Goal: Task Accomplishment & Management: Use online tool/utility

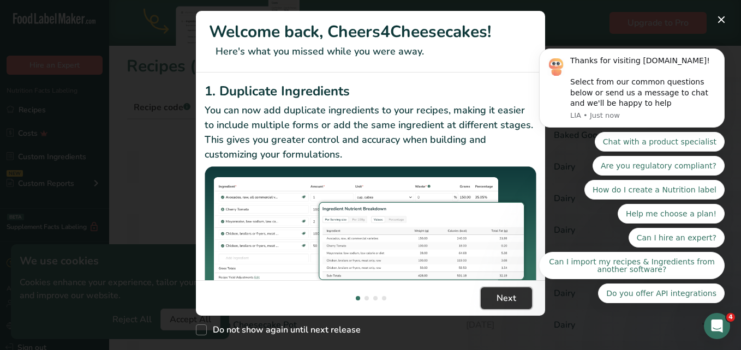
click at [500, 299] on span "Next" at bounding box center [507, 298] width 20 height 13
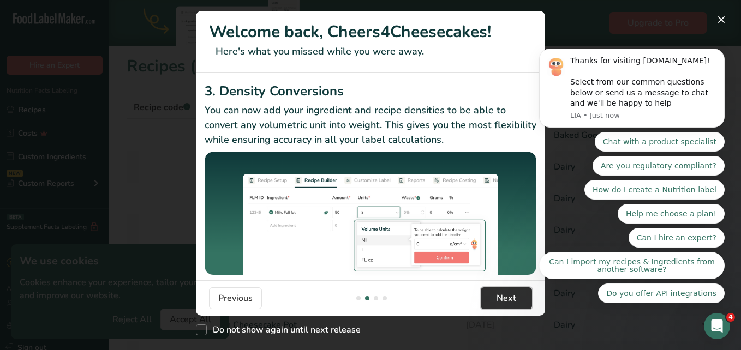
click at [500, 299] on span "Next" at bounding box center [507, 298] width 20 height 13
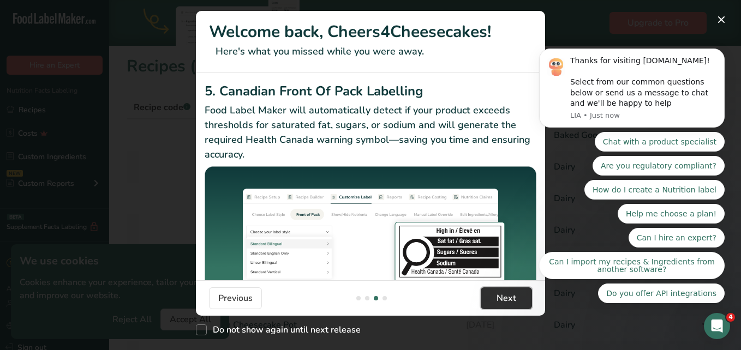
click at [500, 299] on span "Next" at bounding box center [507, 298] width 20 height 13
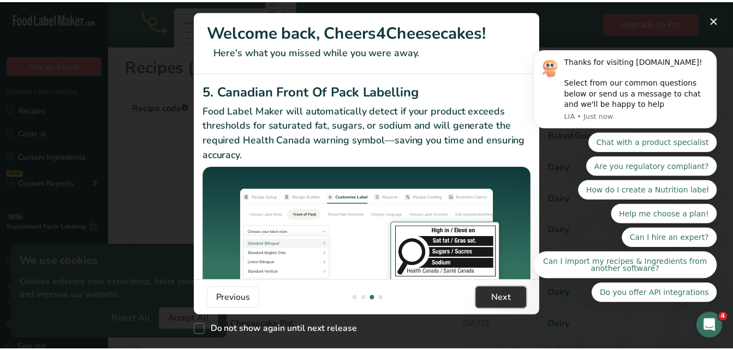
scroll to position [0, 1048]
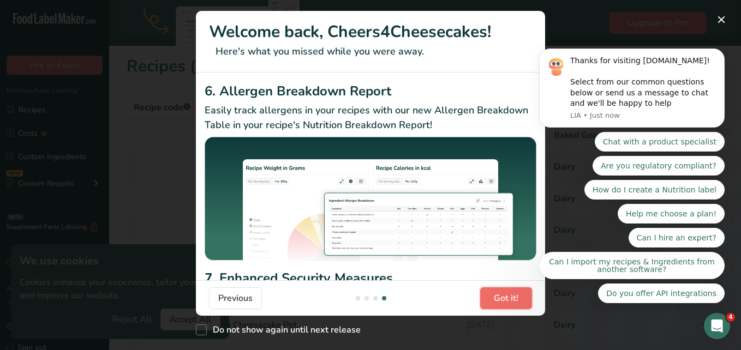
click at [500, 299] on span "Got it!" at bounding box center [506, 298] width 25 height 13
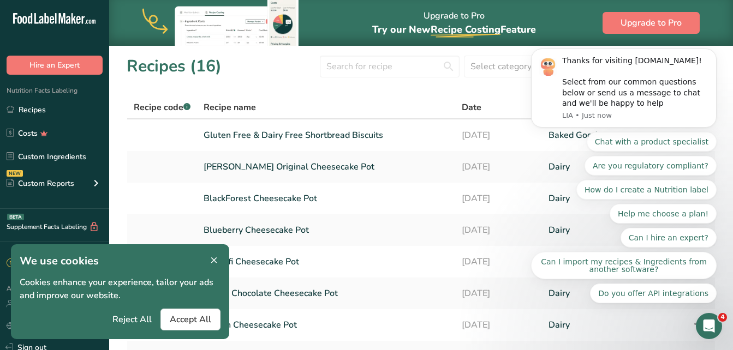
click at [441, 80] on section "Recipes (16) Select category All Baked Goods [GEOGRAPHIC_DATA] Confectionery Co…" at bounding box center [421, 267] width 624 height 444
click at [300, 162] on link "[PERSON_NAME] Original Cheesecake Pot" at bounding box center [326, 167] width 245 height 23
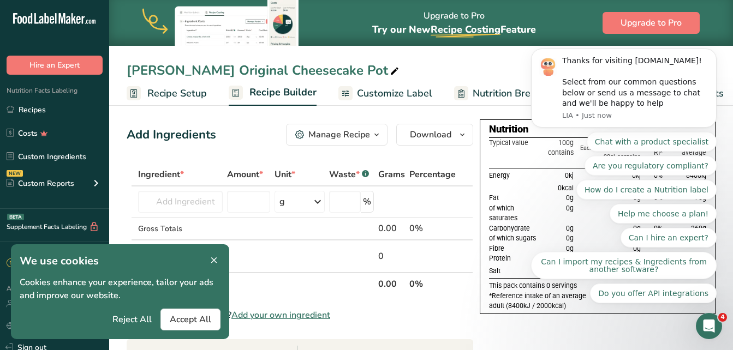
click at [213, 255] on icon at bounding box center [214, 260] width 10 height 15
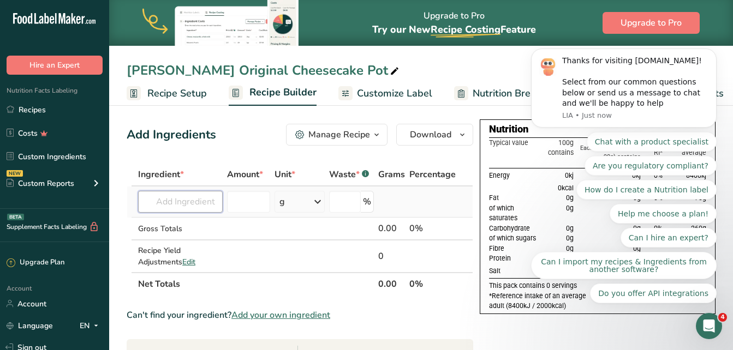
click at [195, 208] on input "text" at bounding box center [180, 202] width 85 height 22
click at [195, 207] on input "text" at bounding box center [180, 202] width 85 height 22
type input "[PERSON_NAME] Toffee Popcorn"
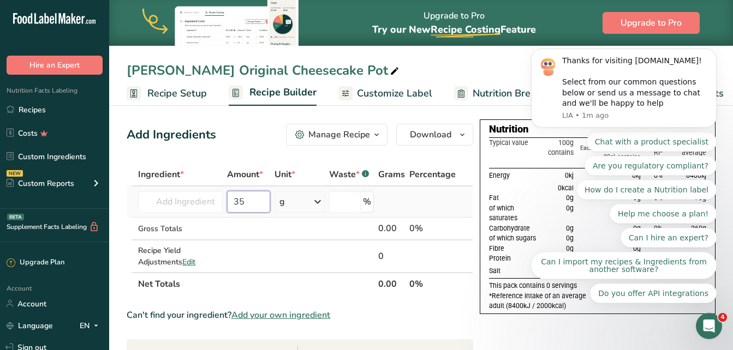
type input "35"
click at [284, 204] on div "g" at bounding box center [299, 202] width 50 height 22
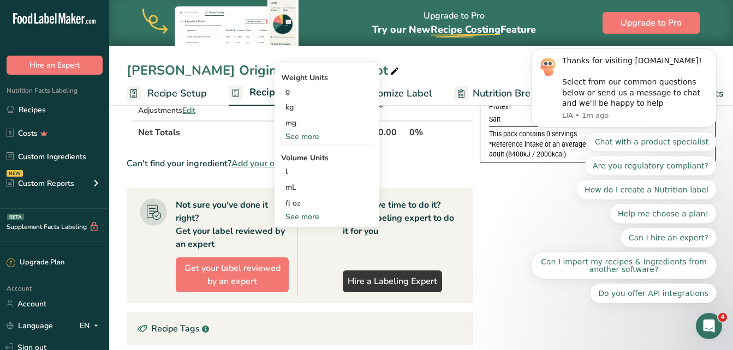
scroll to position [164, 0]
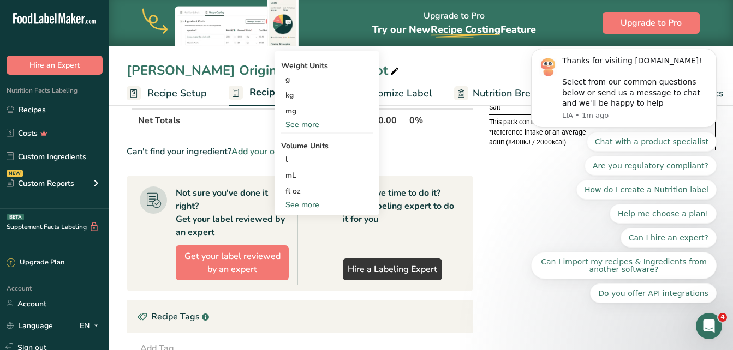
click at [209, 121] on th "Net Totals" at bounding box center [256, 120] width 240 height 23
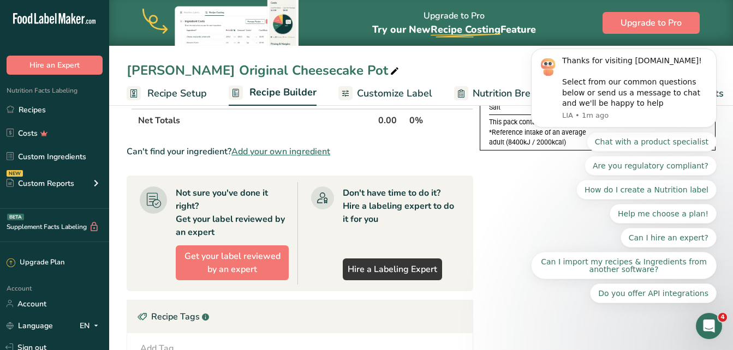
click at [257, 153] on span "Add your own ingredient" at bounding box center [280, 151] width 99 height 13
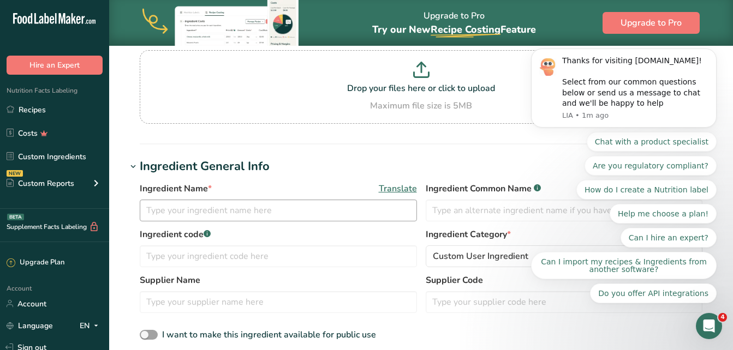
scroll to position [109, 0]
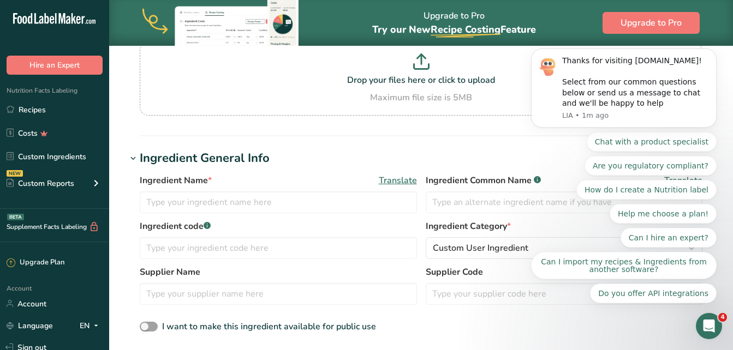
click at [219, 213] on div "Ingredient Name * Translate Ingredient Common Name .a-a{fill:#347362;}.b-a{fill…" at bounding box center [421, 197] width 563 height 46
click at [219, 206] on input "text" at bounding box center [278, 203] width 277 height 22
click at [219, 205] on input "text" at bounding box center [278, 203] width 277 height 22
click at [163, 203] on input "BaileyIs Toffee Popcorn" at bounding box center [278, 203] width 277 height 22
click at [175, 204] on input "BaileyIs Toffee Popcorn" at bounding box center [278, 203] width 277 height 22
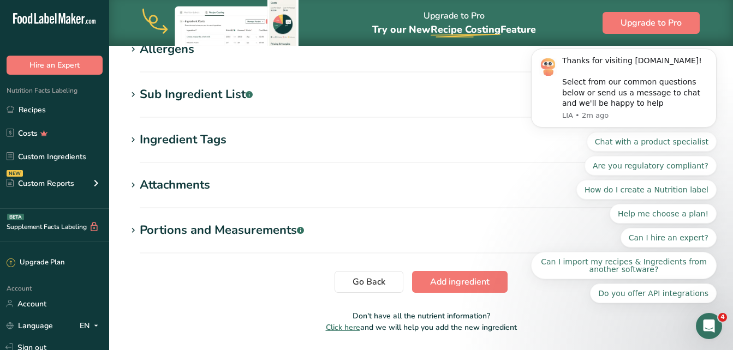
scroll to position [491, 0]
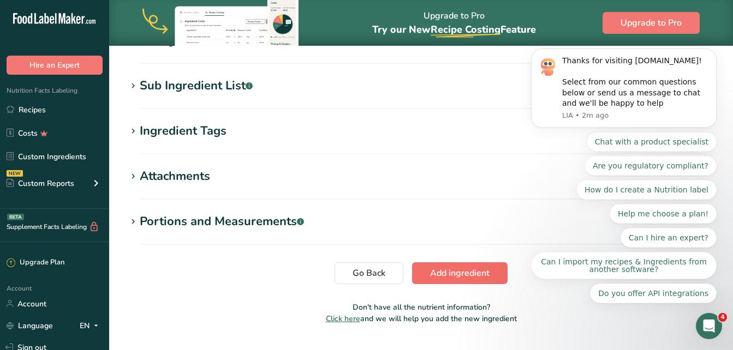
type input "[PERSON_NAME] Toffee Popcorn"
click at [439, 273] on span "Add ingredient" at bounding box center [459, 273] width 59 height 13
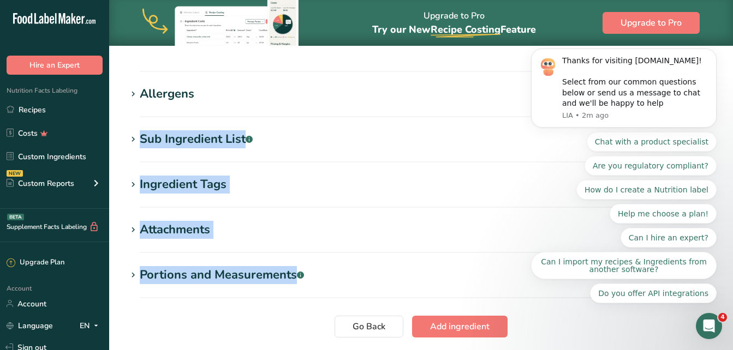
scroll to position [500, 0]
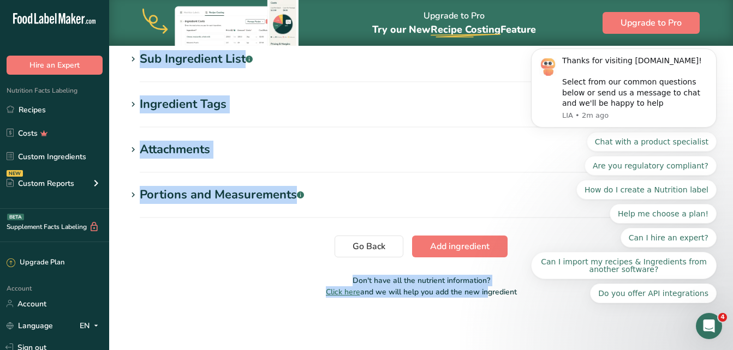
drag, startPoint x: 456, startPoint y: 354, endPoint x: 475, endPoint y: 365, distance: 22.5
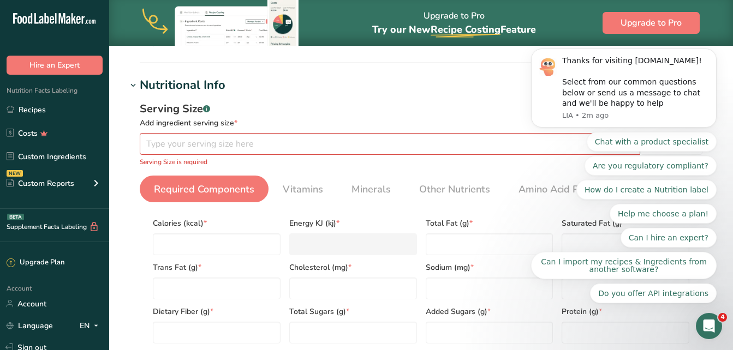
scroll to position [118, 0]
click at [40, 105] on link "Recipes" at bounding box center [54, 109] width 109 height 21
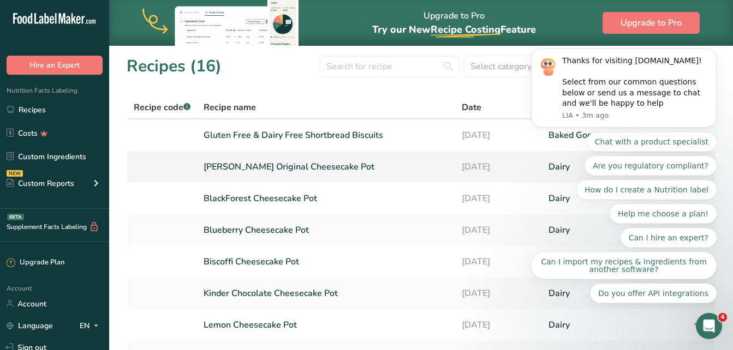
click at [279, 166] on link "[PERSON_NAME] Original Cheesecake Pot" at bounding box center [326, 167] width 245 height 23
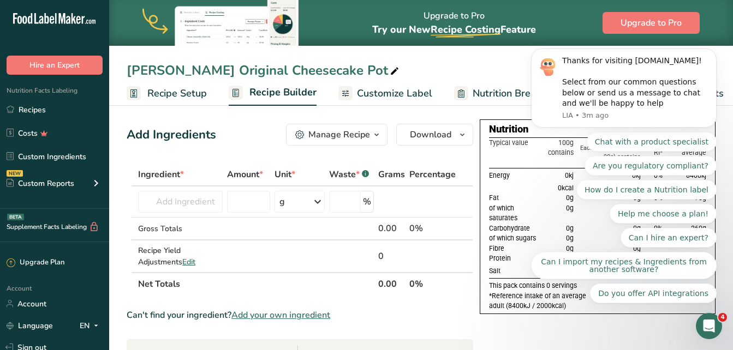
click at [152, 105] on link "Recipe Setup" at bounding box center [167, 93] width 80 height 25
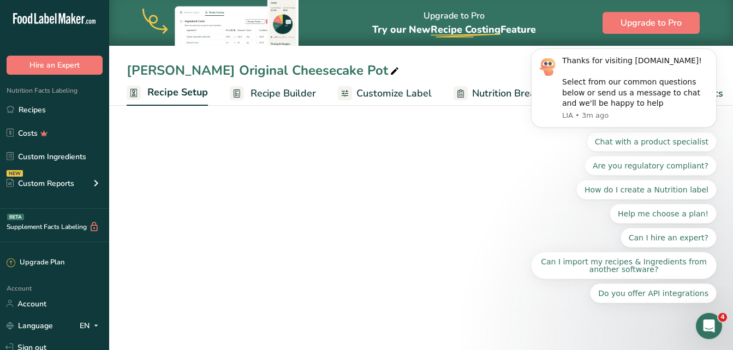
scroll to position [0, 4]
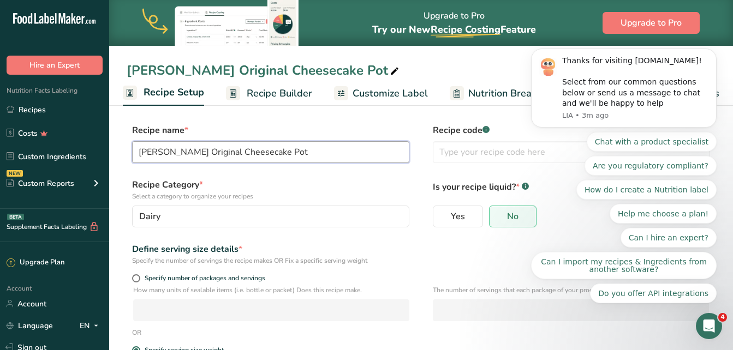
click at [200, 152] on input "[PERSON_NAME] Original Cheesecake Pot" at bounding box center [270, 152] width 277 height 22
click at [163, 151] on input "[PERSON_NAME] Toffee Popcorn Cheesecake Pot" at bounding box center [270, 152] width 277 height 22
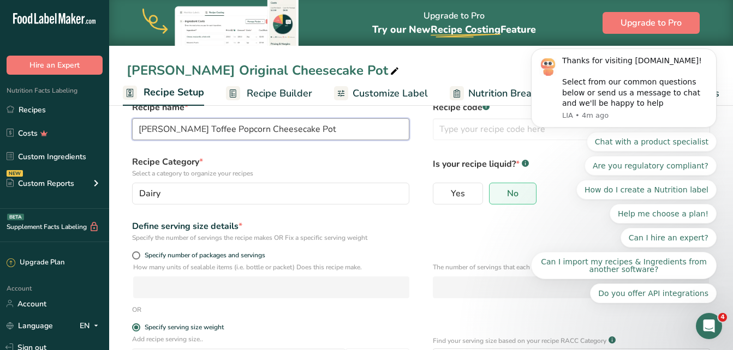
scroll to position [0, 0]
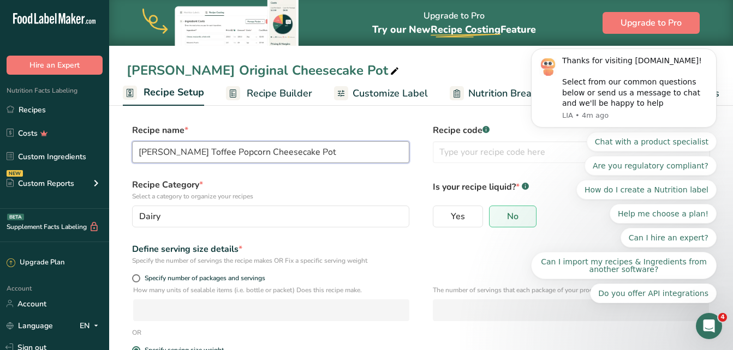
type input "[PERSON_NAME] Toffee Popcorn Cheesecake Pot"
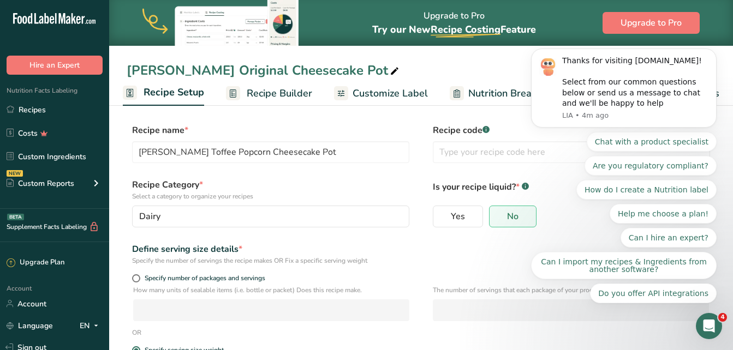
click at [283, 88] on span "Recipe Builder" at bounding box center [279, 93] width 65 height 15
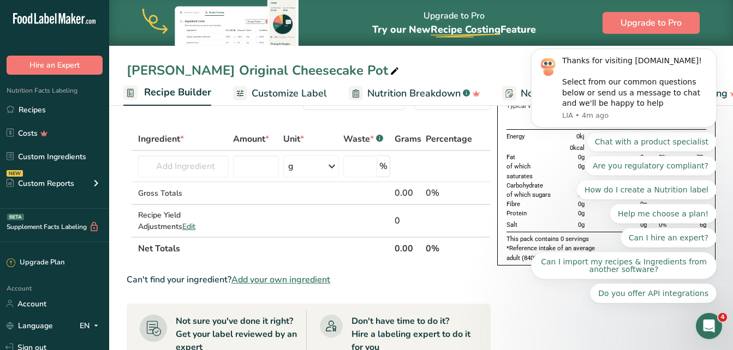
scroll to position [55, 0]
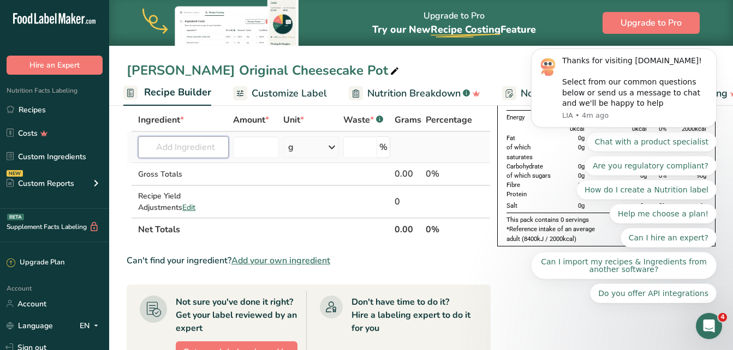
click at [183, 147] on input "text" at bounding box center [183, 147] width 91 height 22
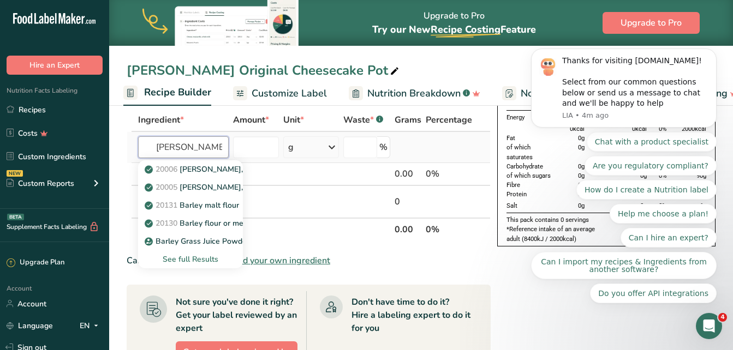
click at [184, 147] on input "[PERSON_NAME]" at bounding box center [183, 147] width 91 height 22
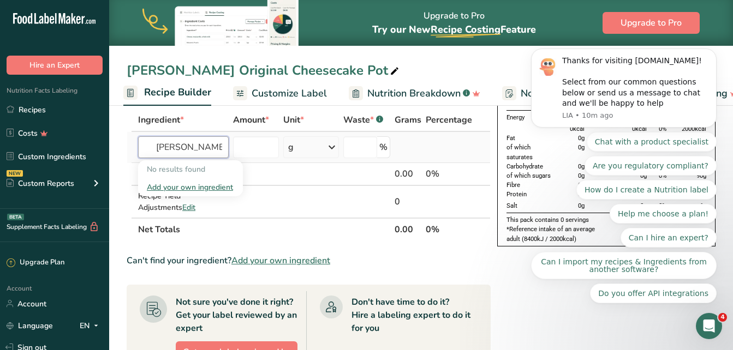
click at [206, 152] on input "[PERSON_NAME]@s" at bounding box center [183, 147] width 91 height 22
type input "[PERSON_NAME] Toffee Popcorn"
click at [201, 182] on div "Add your own ingredient" at bounding box center [190, 187] width 87 height 11
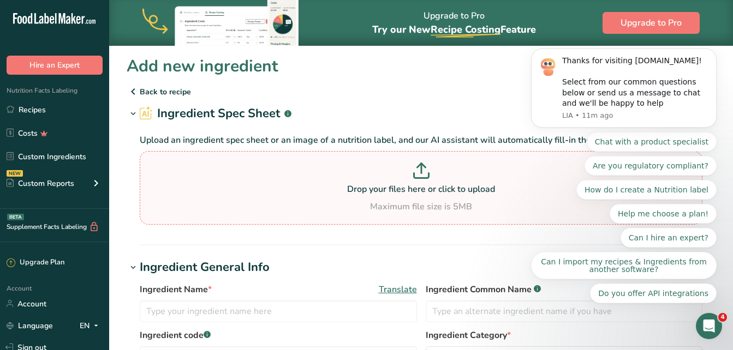
scroll to position [55, 0]
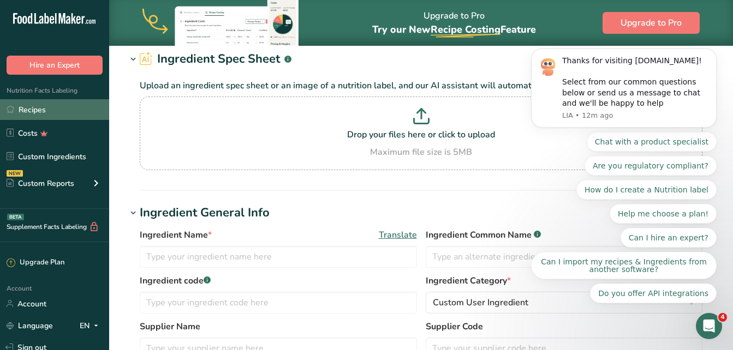
click at [45, 109] on link "Recipes" at bounding box center [54, 109] width 109 height 21
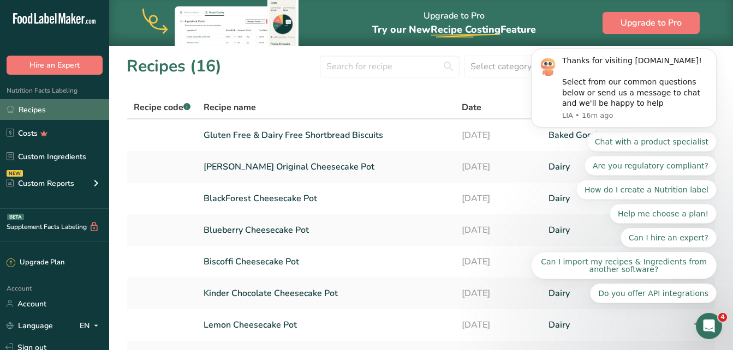
scroll to position [80, 0]
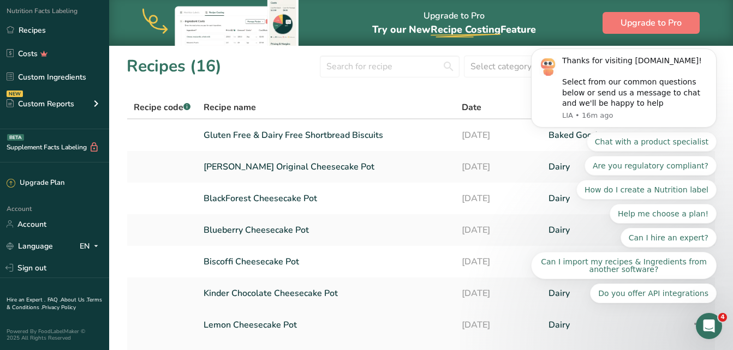
click at [297, 321] on link "Lemon Cheesecake Pot" at bounding box center [326, 325] width 245 height 23
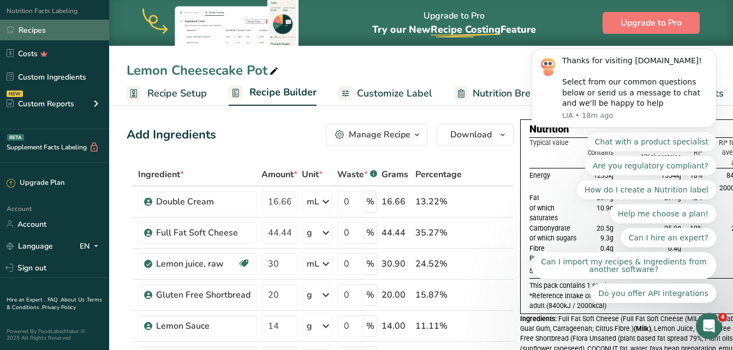
click at [25, 31] on link "Recipes" at bounding box center [54, 30] width 109 height 21
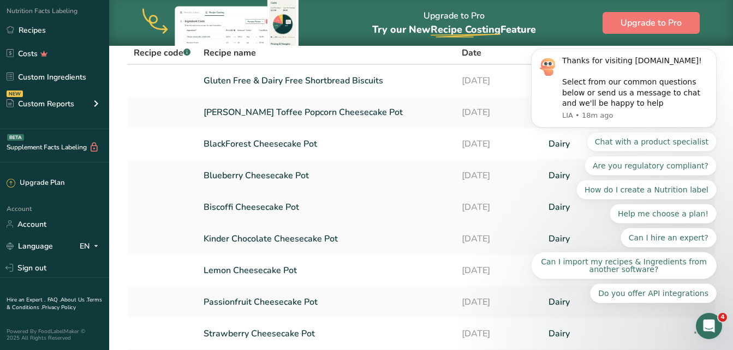
scroll to position [109, 0]
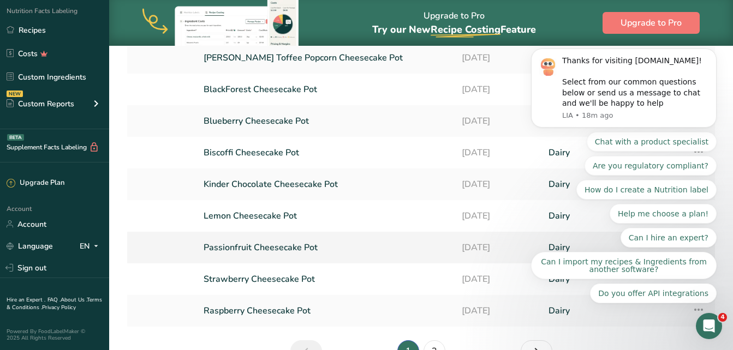
click at [251, 241] on link "Passionfruit Cheesecake Pot" at bounding box center [326, 247] width 245 height 23
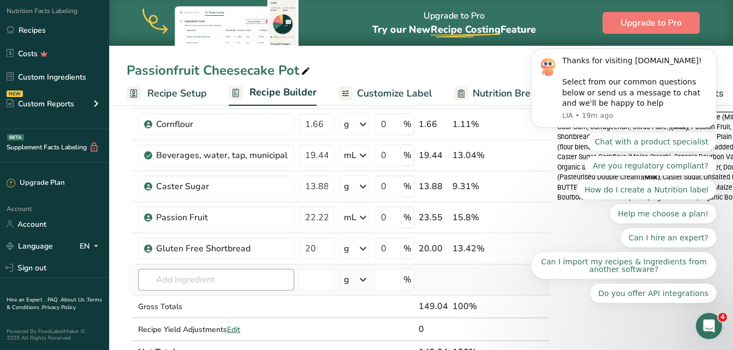
scroll to position [218, 0]
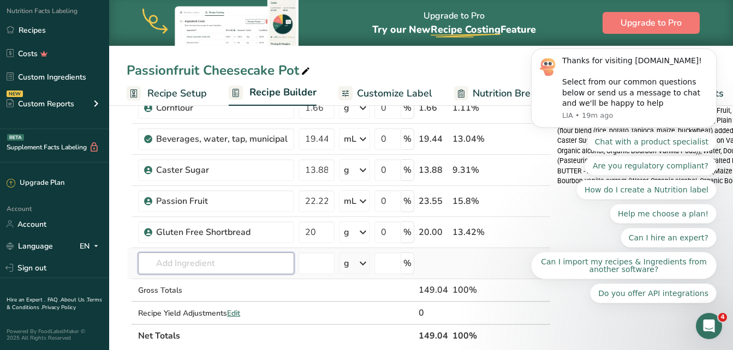
click at [209, 260] on input "text" at bounding box center [216, 264] width 156 height 22
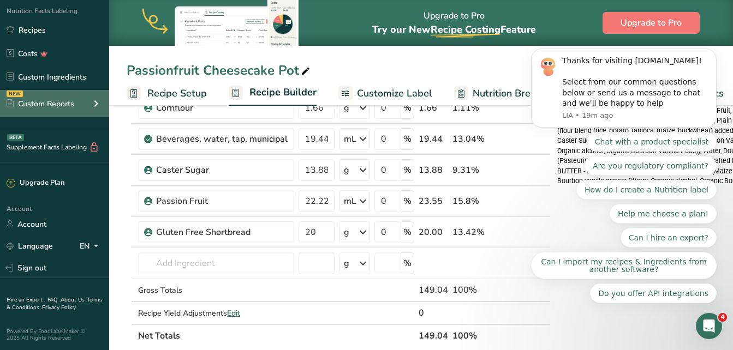
drag, startPoint x: 27, startPoint y: 23, endPoint x: 92, endPoint y: 100, distance: 101.1
click at [27, 23] on link "Recipes" at bounding box center [54, 30] width 109 height 21
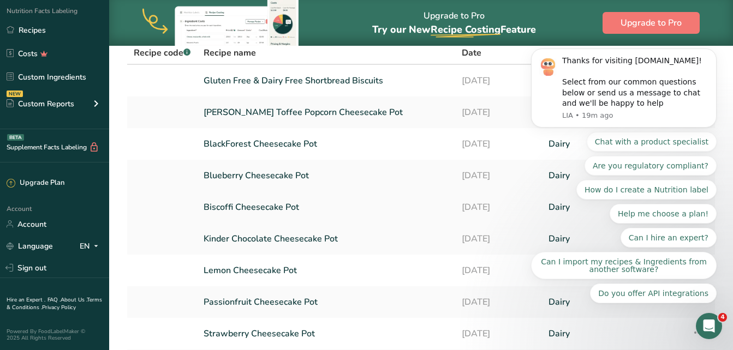
scroll to position [109, 0]
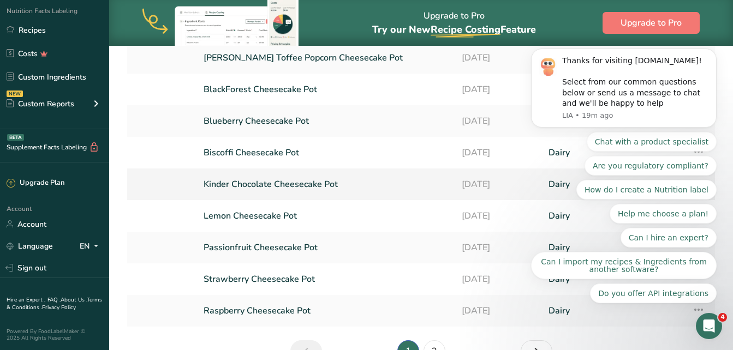
click at [272, 184] on link "Kinder Chocolate Cheesecake Pot" at bounding box center [326, 184] width 245 height 23
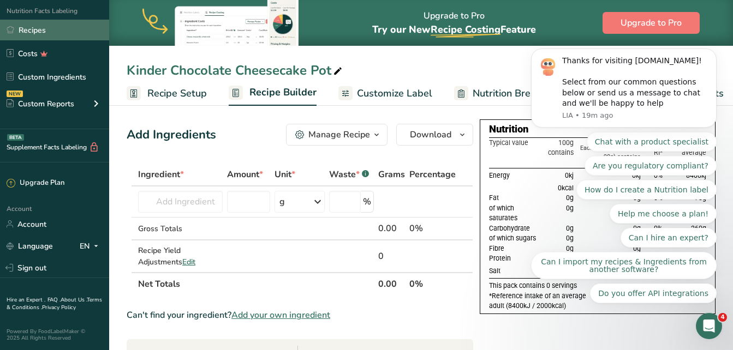
click at [30, 27] on link "Recipes" at bounding box center [54, 30] width 109 height 21
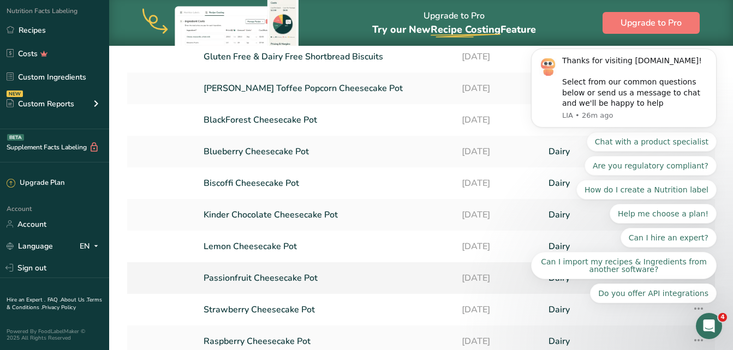
scroll to position [109, 0]
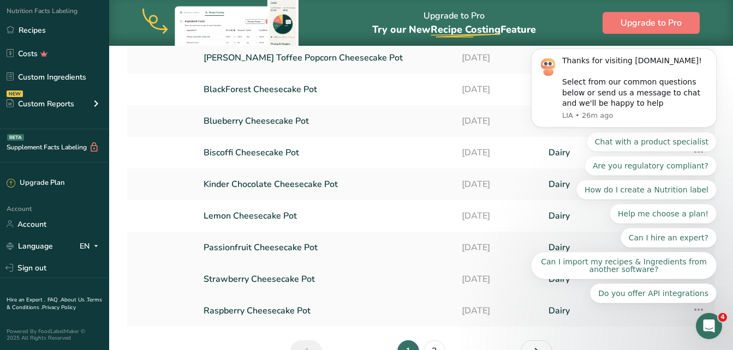
click at [280, 278] on link "Strawberry Cheesecake Pot" at bounding box center [326, 279] width 245 height 23
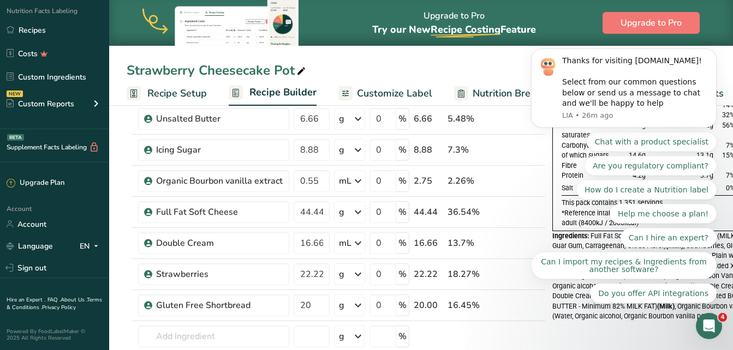
scroll to position [55, 0]
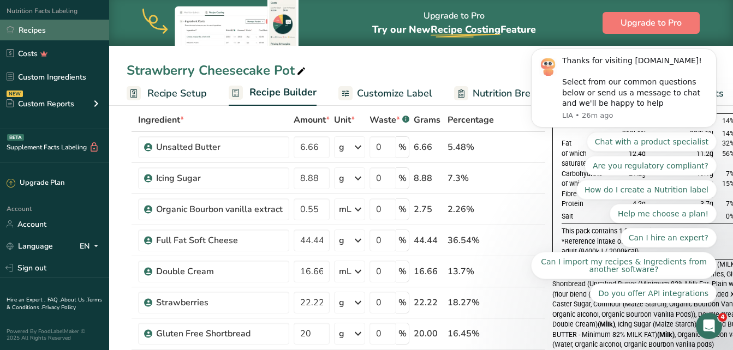
click at [34, 29] on link "Recipes" at bounding box center [54, 30] width 109 height 21
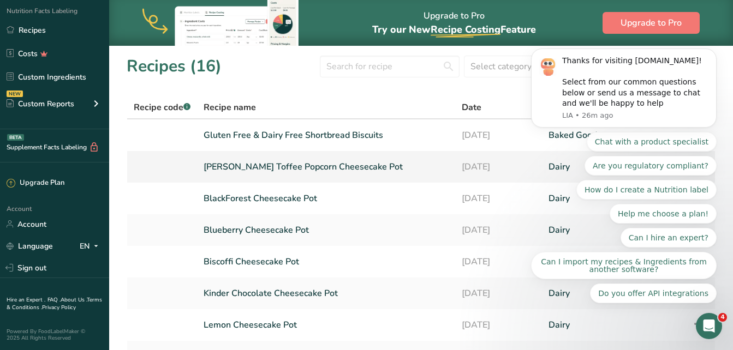
click at [264, 162] on link "[PERSON_NAME] Toffee Popcorn Cheesecake Pot" at bounding box center [326, 167] width 245 height 23
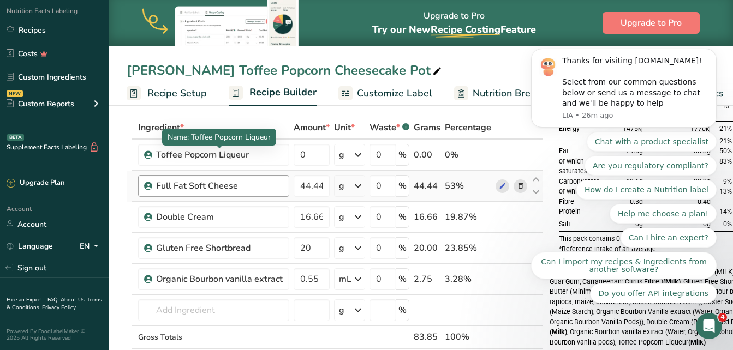
scroll to position [55, 0]
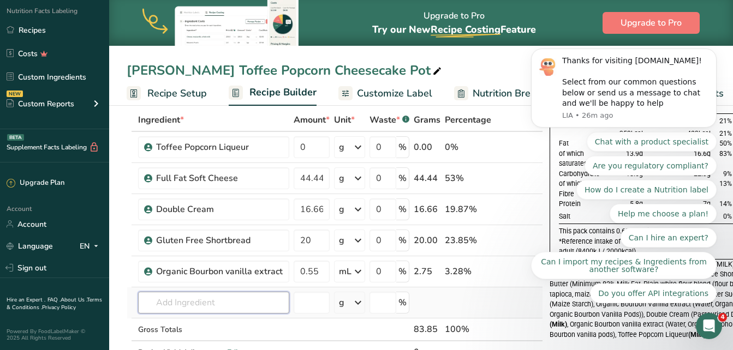
click at [217, 306] on input "text" at bounding box center [213, 303] width 151 height 22
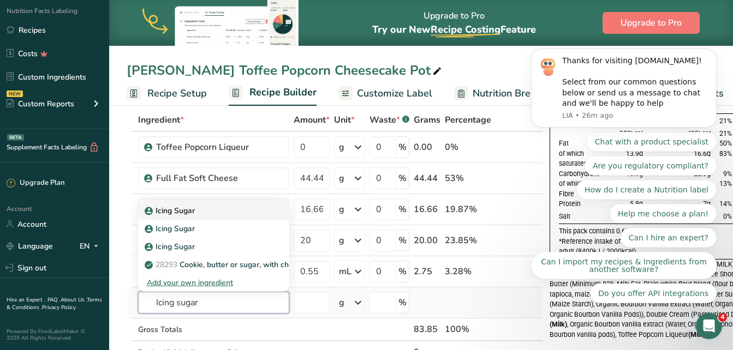
type input "Icing sugar"
click at [187, 204] on link "Icing Sugar" at bounding box center [213, 211] width 151 height 18
type input "Icing Sugar"
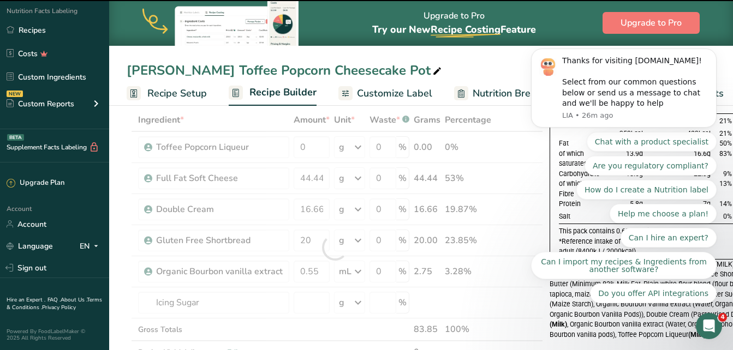
type input "0"
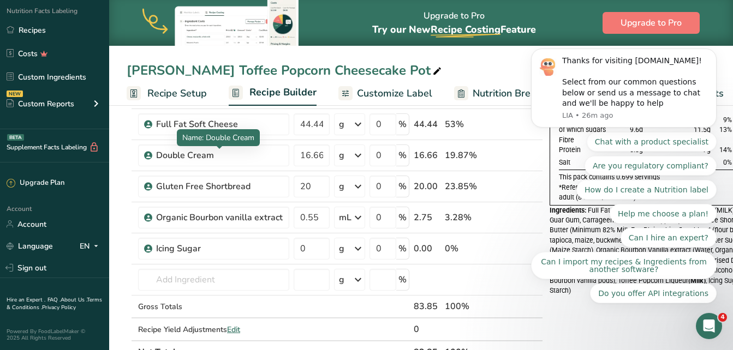
scroll to position [109, 0]
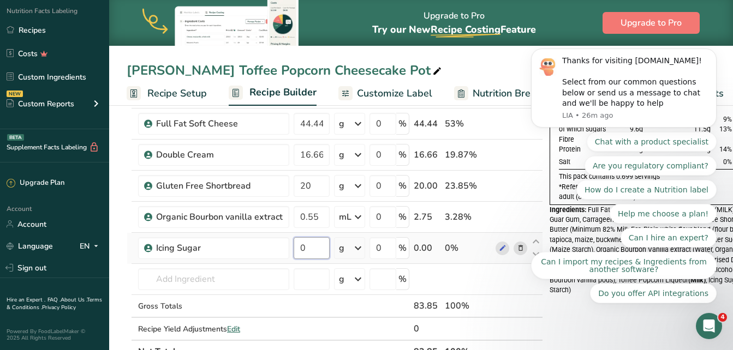
click at [308, 246] on input "0" at bounding box center [312, 248] width 36 height 22
type input "8.88"
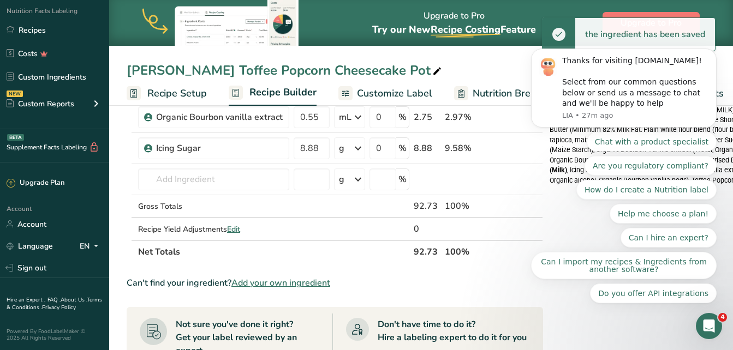
scroll to position [218, 0]
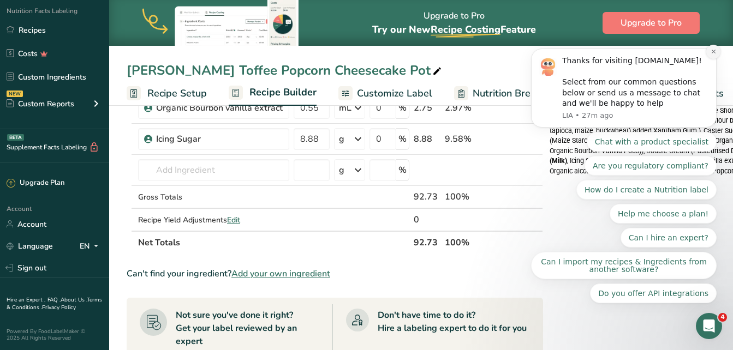
click at [712, 53] on icon "Dismiss notification" at bounding box center [713, 52] width 4 height 4
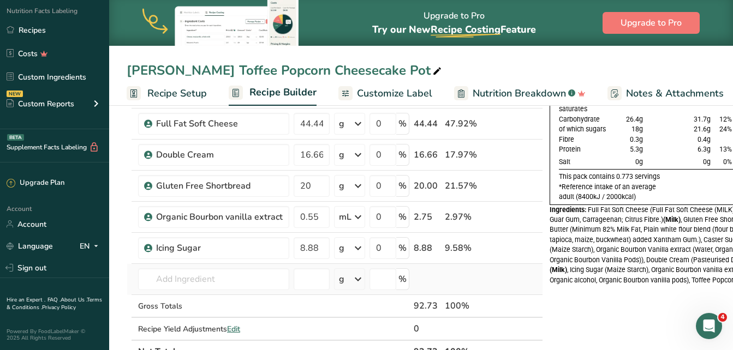
scroll to position [55, 0]
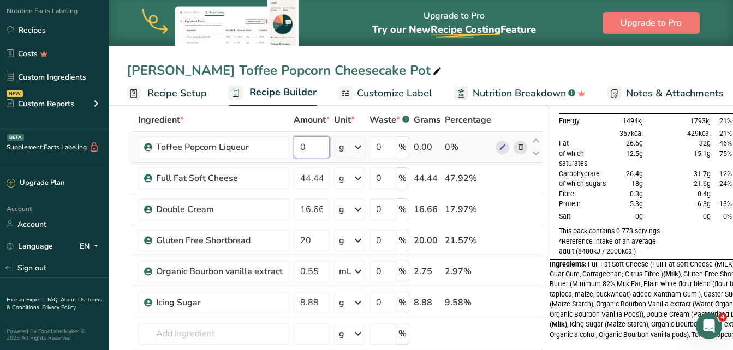
click at [318, 150] on input "0" at bounding box center [312, 147] width 36 height 22
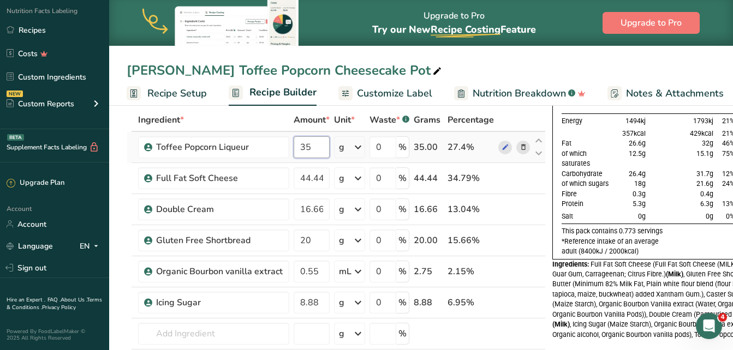
type input "35"
click at [360, 146] on div "Ingredient * Amount * Unit * Waste * .a-a{fill:#347362;}.b-a{fill:#fff;} Grams …" at bounding box center [336, 263] width 419 height 309
click at [346, 148] on div "g" at bounding box center [349, 147] width 31 height 22
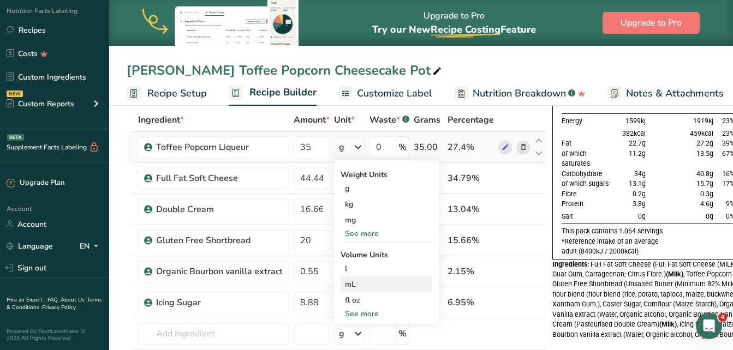
click at [362, 283] on div "mL" at bounding box center [386, 284] width 83 height 11
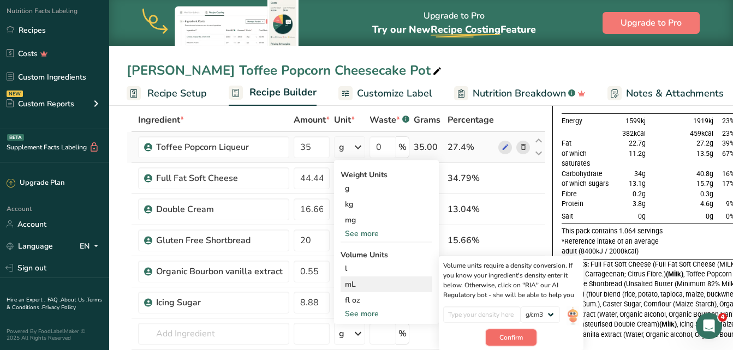
click at [498, 337] on button "Confirm" at bounding box center [511, 338] width 51 height 16
click at [357, 285] on div "mL" at bounding box center [386, 284] width 83 height 11
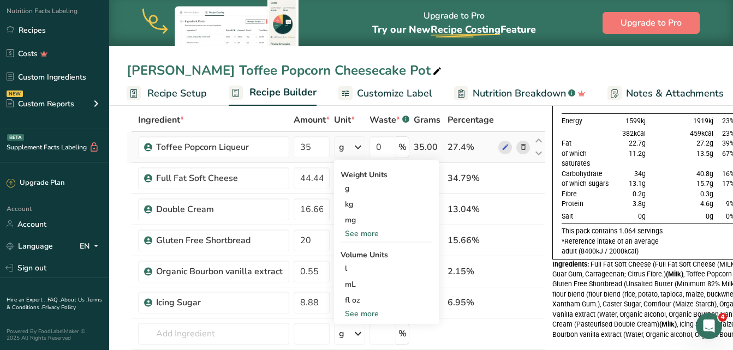
click at [343, 150] on div "g" at bounding box center [341, 147] width 5 height 13
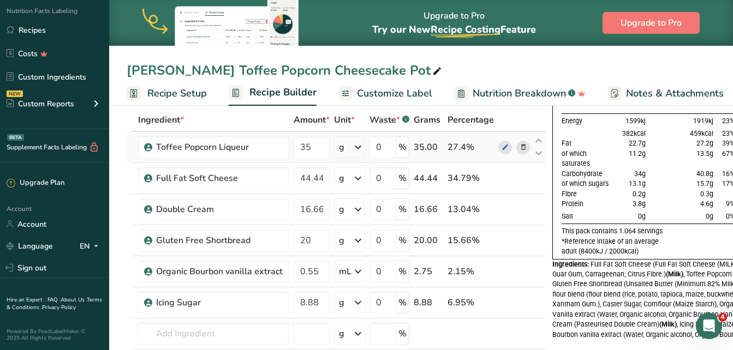
click at [356, 146] on icon at bounding box center [357, 148] width 13 height 20
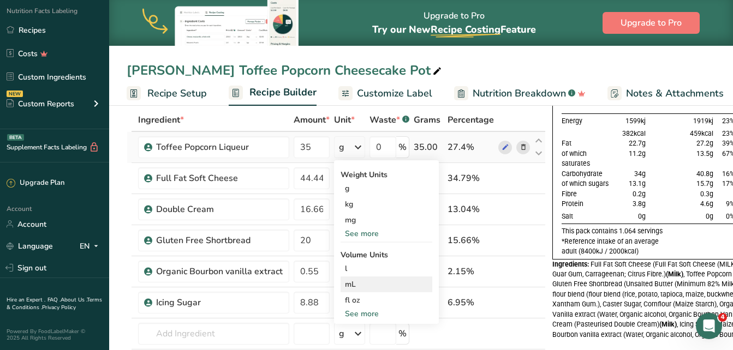
click at [356, 277] on div "mL Volume units require a density conversion. If you know your ingredient's den…" at bounding box center [387, 285] width 92 height 16
click at [356, 287] on div "mL" at bounding box center [386, 284] width 83 height 11
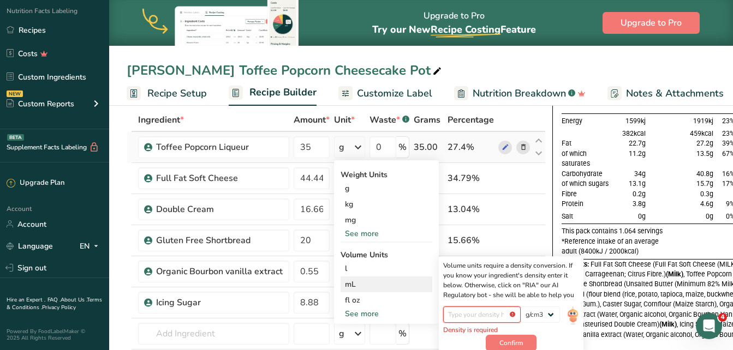
click at [459, 314] on input "number" at bounding box center [482, 315] width 78 height 16
type input "3"
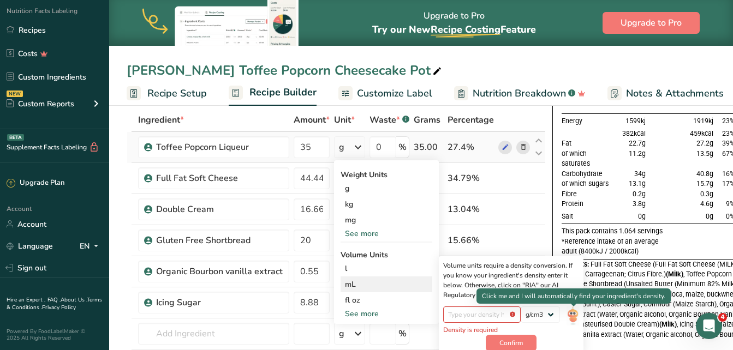
click at [578, 318] on img at bounding box center [572, 316] width 12 height 19
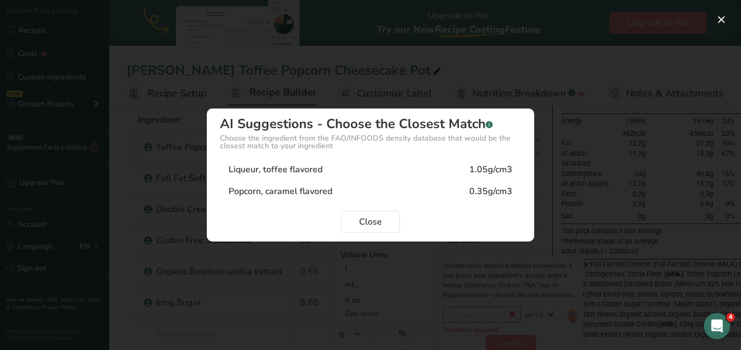
click at [298, 168] on div "Liqueur, toffee flavored" at bounding box center [276, 169] width 94 height 13
type input "1.05"
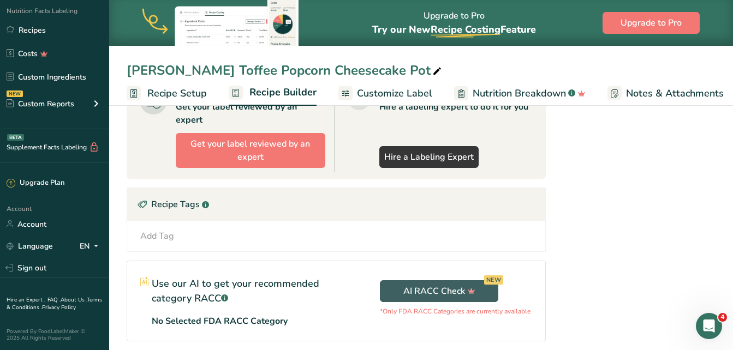
scroll to position [215, 0]
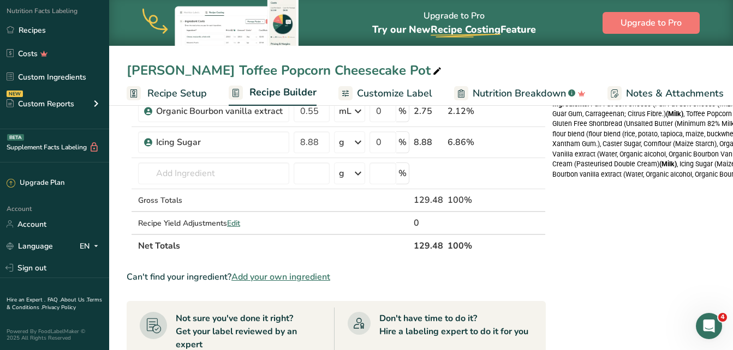
click at [415, 94] on span "Customize Label" at bounding box center [394, 93] width 75 height 15
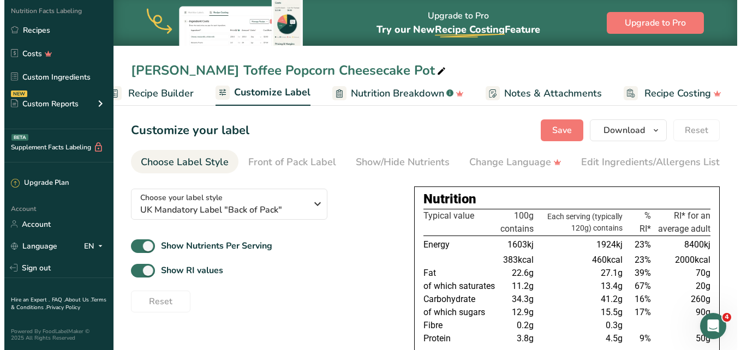
scroll to position [0, 127]
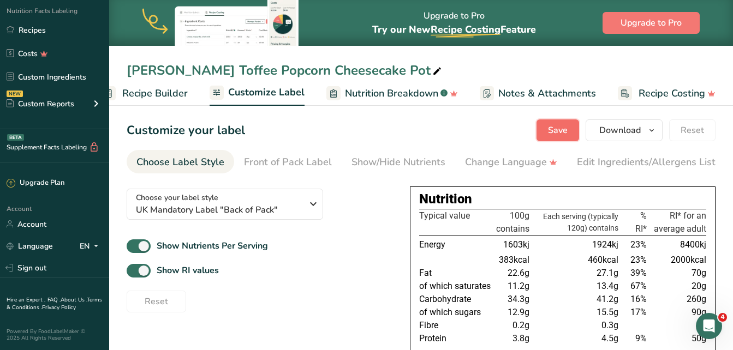
click at [564, 130] on span "Save" at bounding box center [558, 130] width 20 height 13
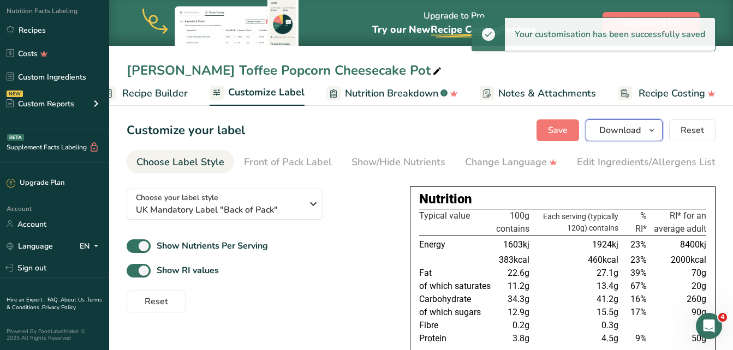
click at [642, 130] on button "Download" at bounding box center [624, 131] width 77 height 22
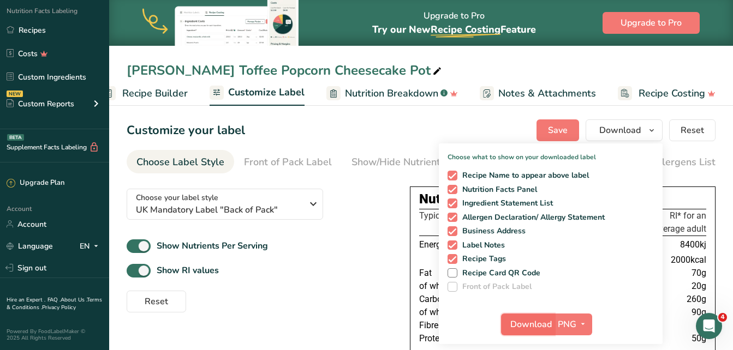
click at [544, 314] on button "Download" at bounding box center [527, 325] width 53 height 22
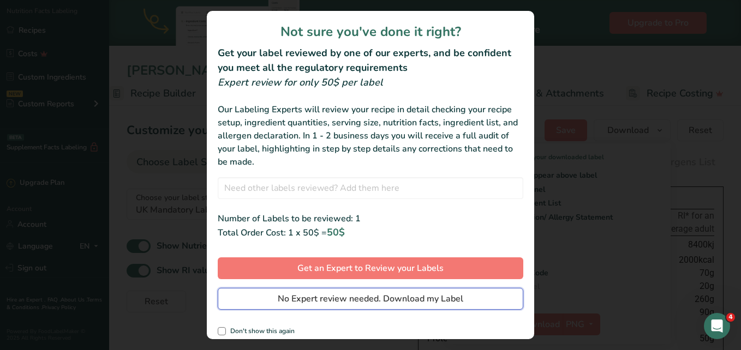
click at [458, 298] on span "No Expert review needed. Download my Label" at bounding box center [371, 298] width 186 height 13
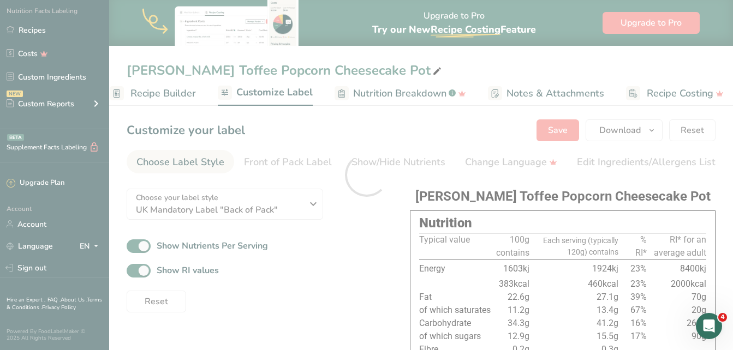
scroll to position [0, 0]
click at [375, 295] on div at bounding box center [366, 175] width 733 height 350
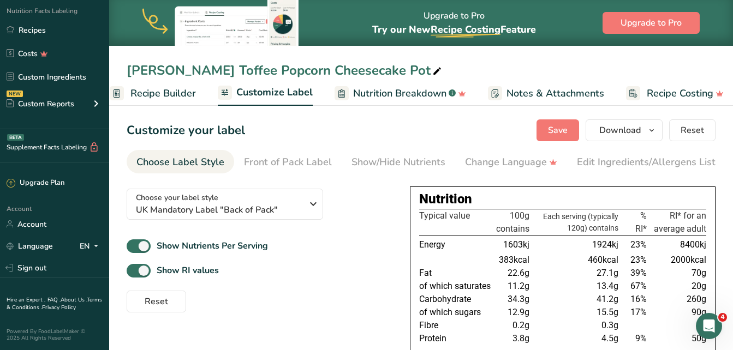
click at [174, 93] on span "Recipe Builder" at bounding box center [162, 93] width 65 height 15
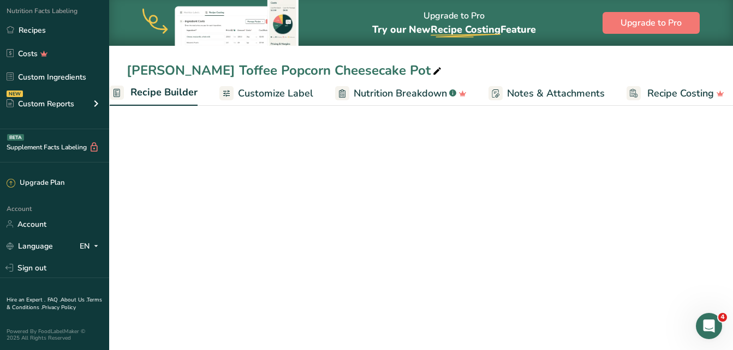
scroll to position [0, 105]
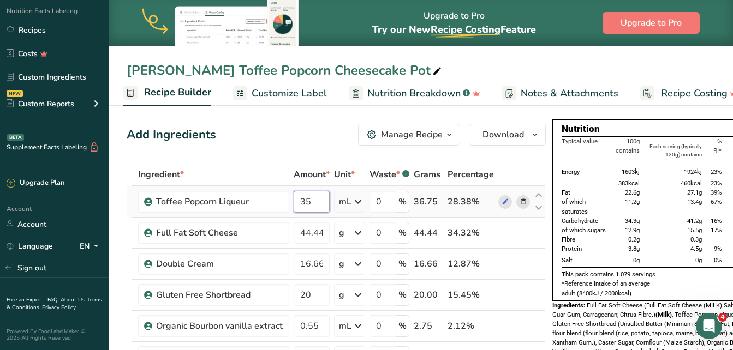
click at [318, 202] on input "35" at bounding box center [312, 202] width 36 height 22
type input "3"
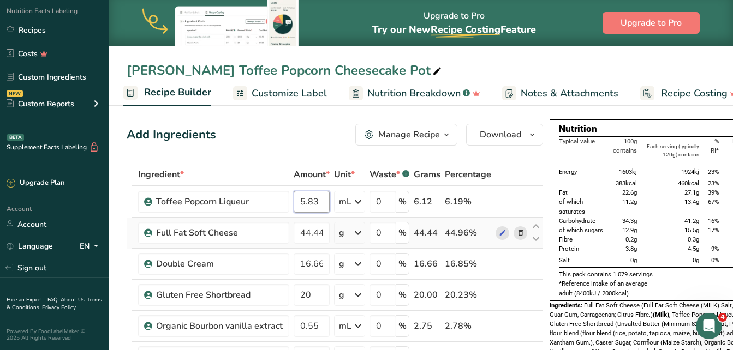
type input "5.83"
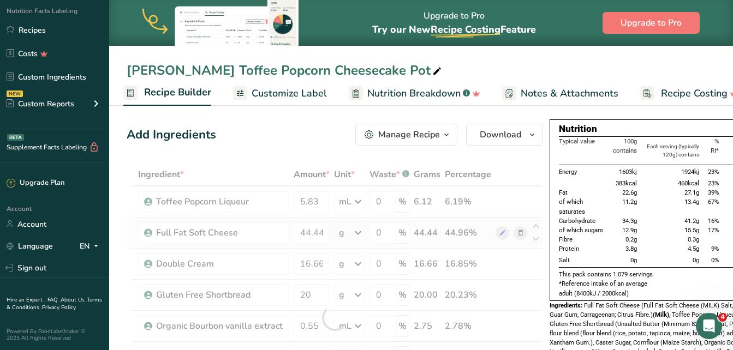
click at [296, 247] on div "Ingredient * Amount * Unit * Waste * .a-a{fill:#347362;}.b-a{fill:#fff;} Grams …" at bounding box center [335, 317] width 416 height 309
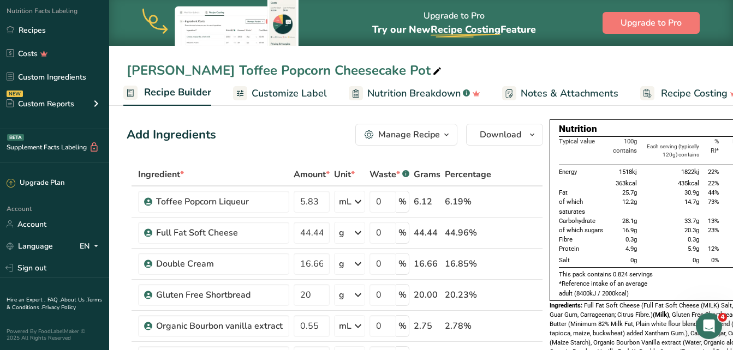
click at [265, 89] on span "Customize Label" at bounding box center [289, 93] width 75 height 15
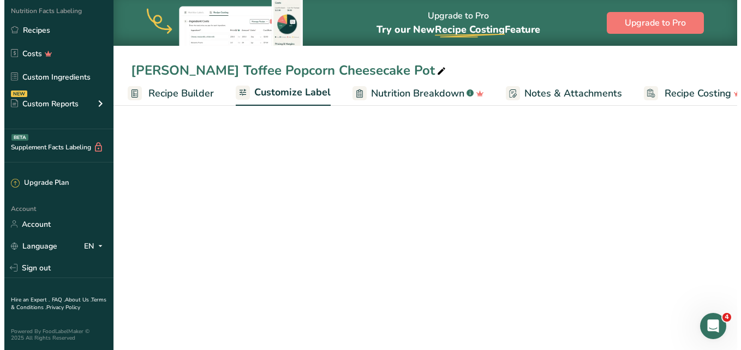
scroll to position [0, 127]
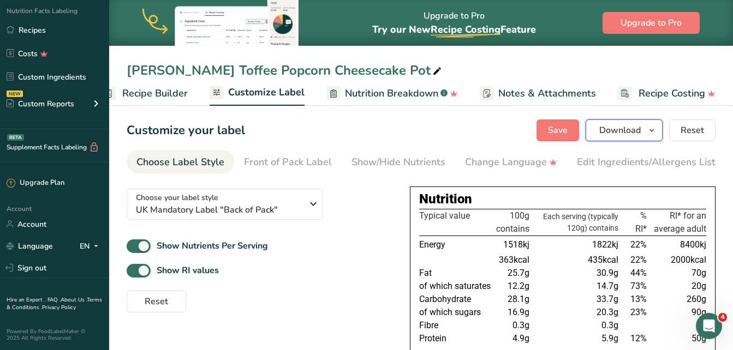
click at [617, 126] on span "Download" at bounding box center [619, 130] width 41 height 13
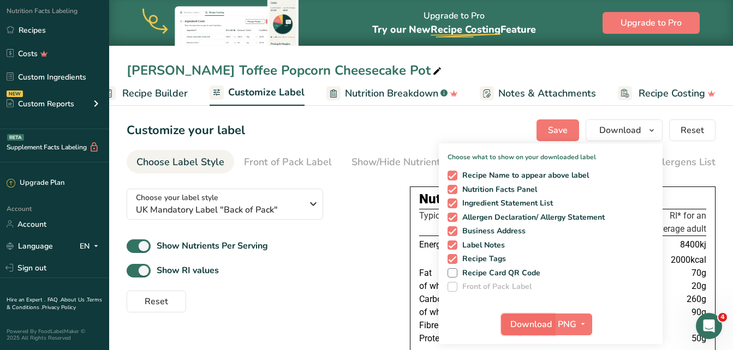
click at [543, 324] on span "Download" at bounding box center [530, 324] width 41 height 13
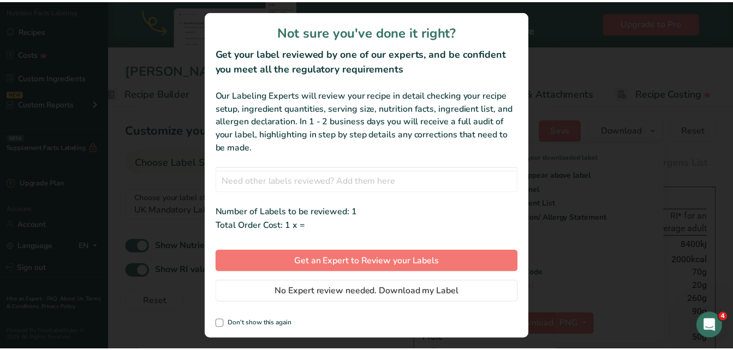
scroll to position [0, 119]
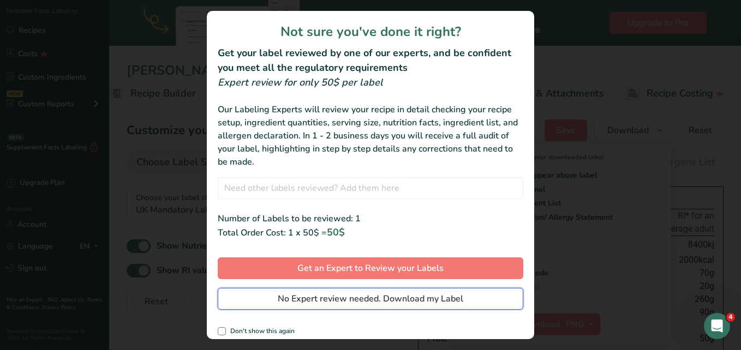
click at [403, 296] on span "No Expert review needed. Download my Label" at bounding box center [371, 298] width 186 height 13
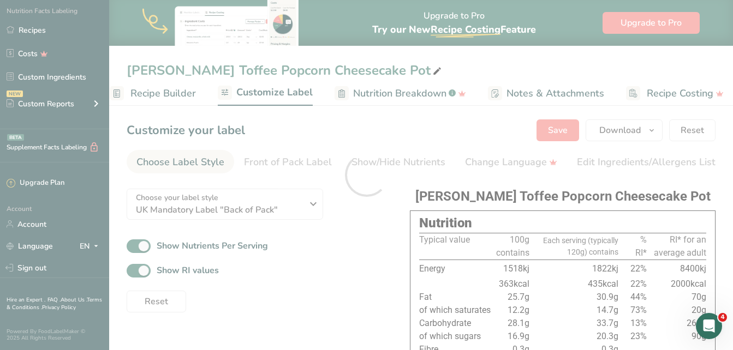
scroll to position [0, 0]
